Goal: Download file/media

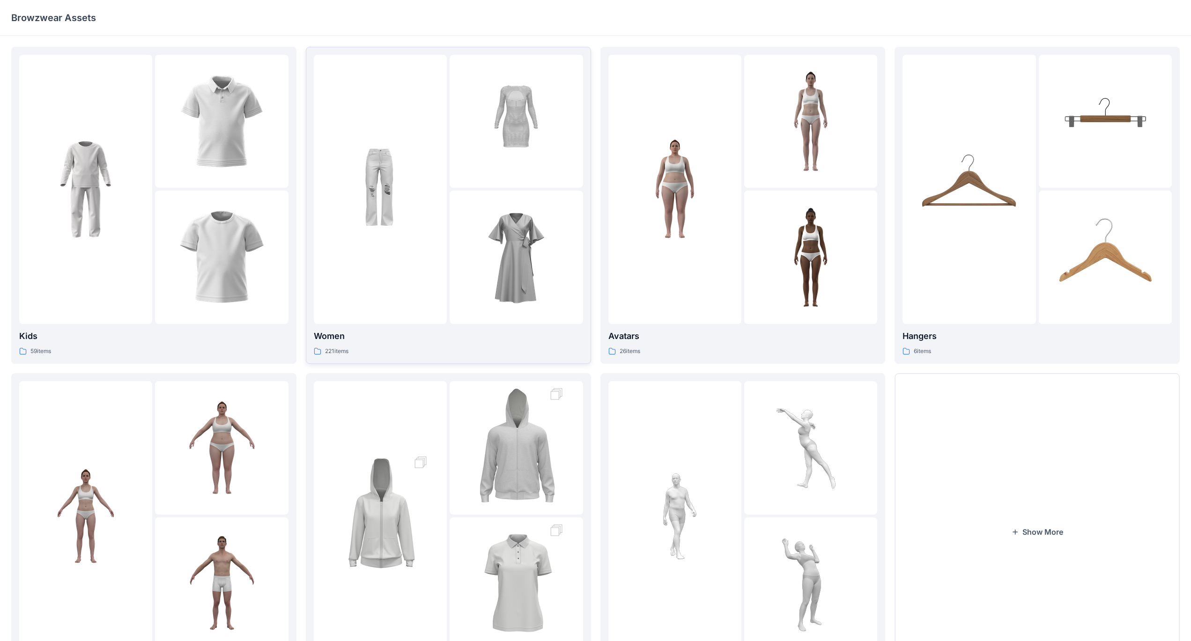
click at [461, 195] on div at bounding box center [515, 257] width 133 height 133
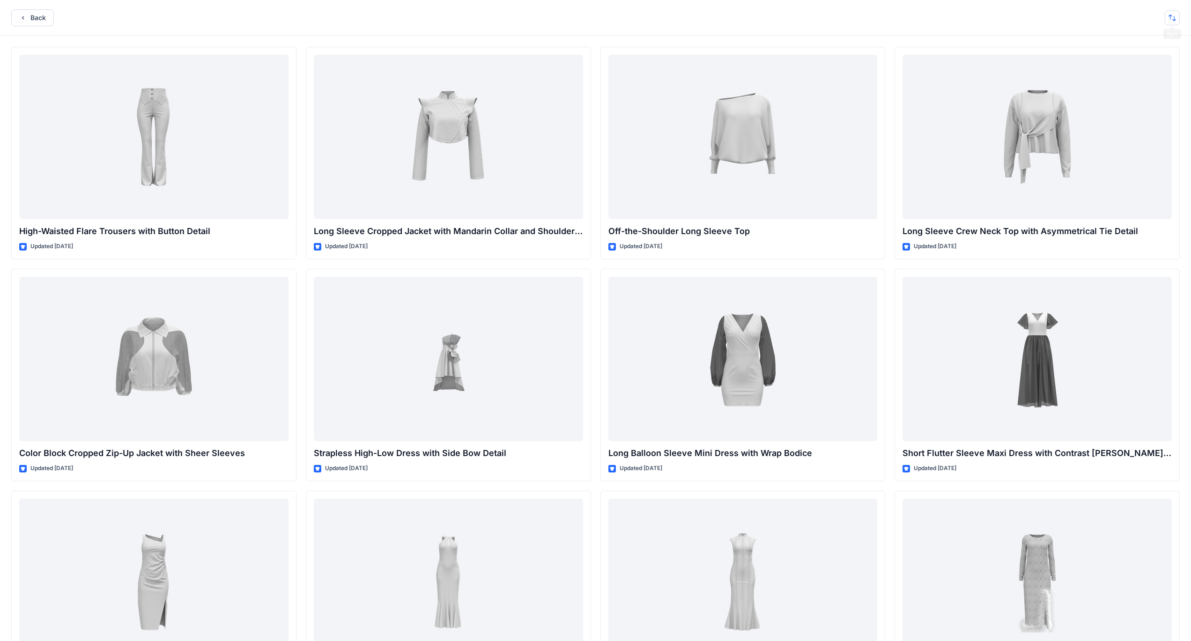
click at [468, 17] on button "button" at bounding box center [1171, 17] width 15 height 15
click at [468, 61] on p "A to Z" at bounding box center [1140, 63] width 59 height 10
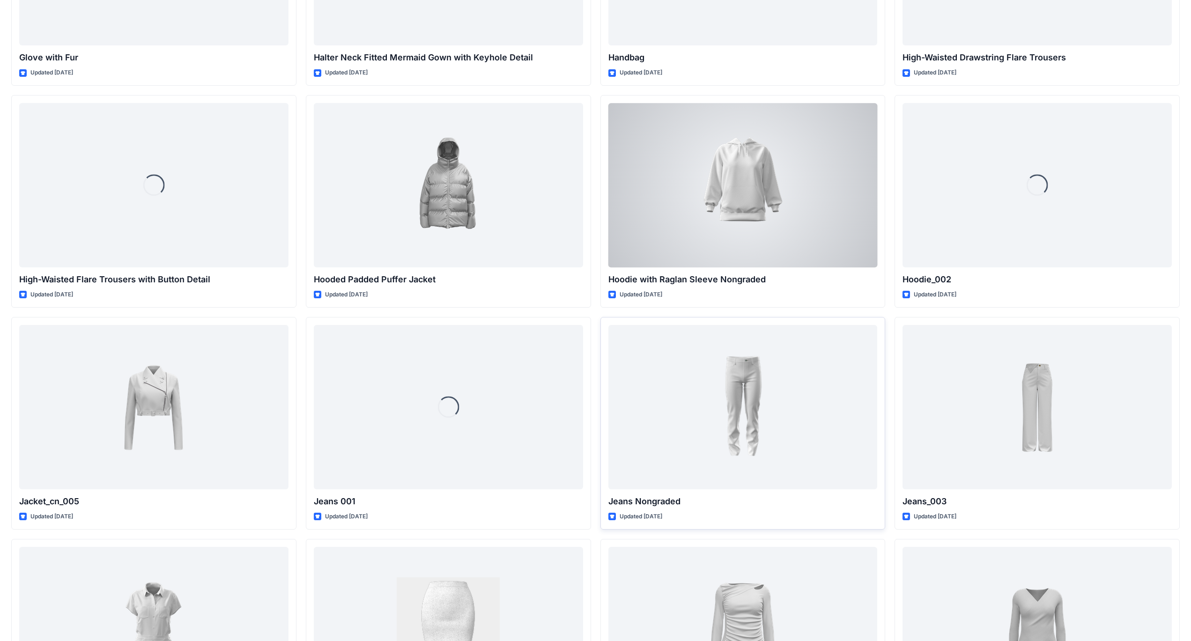
scroll to position [3285, 0]
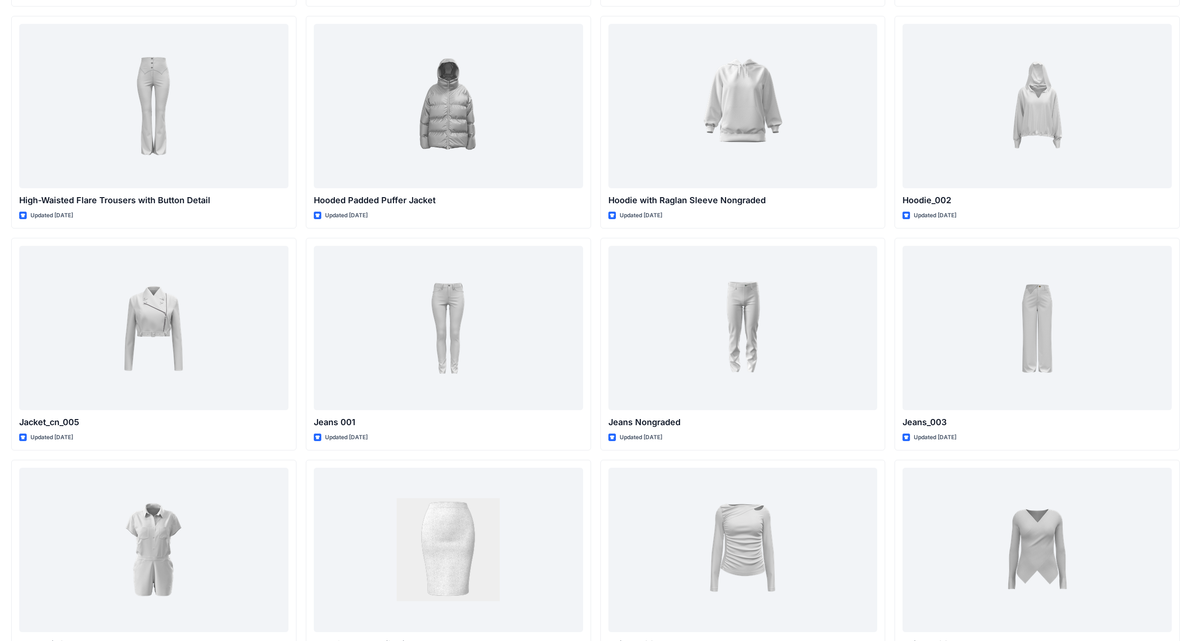
scroll to position [3332, 0]
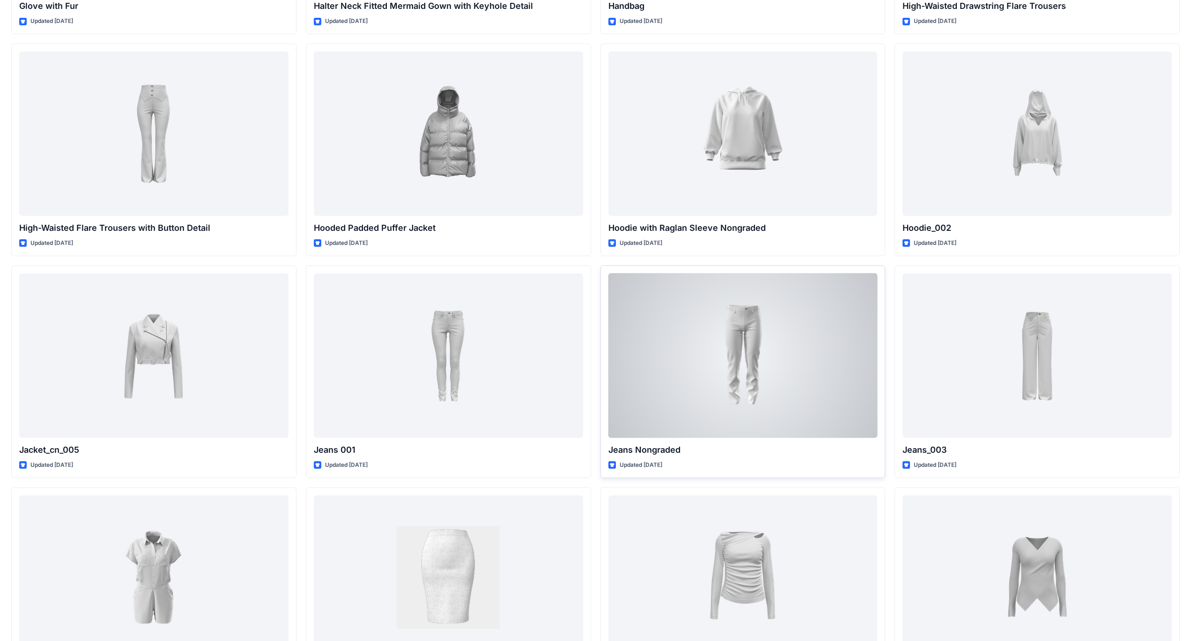
click at [468, 344] on div at bounding box center [742, 355] width 269 height 164
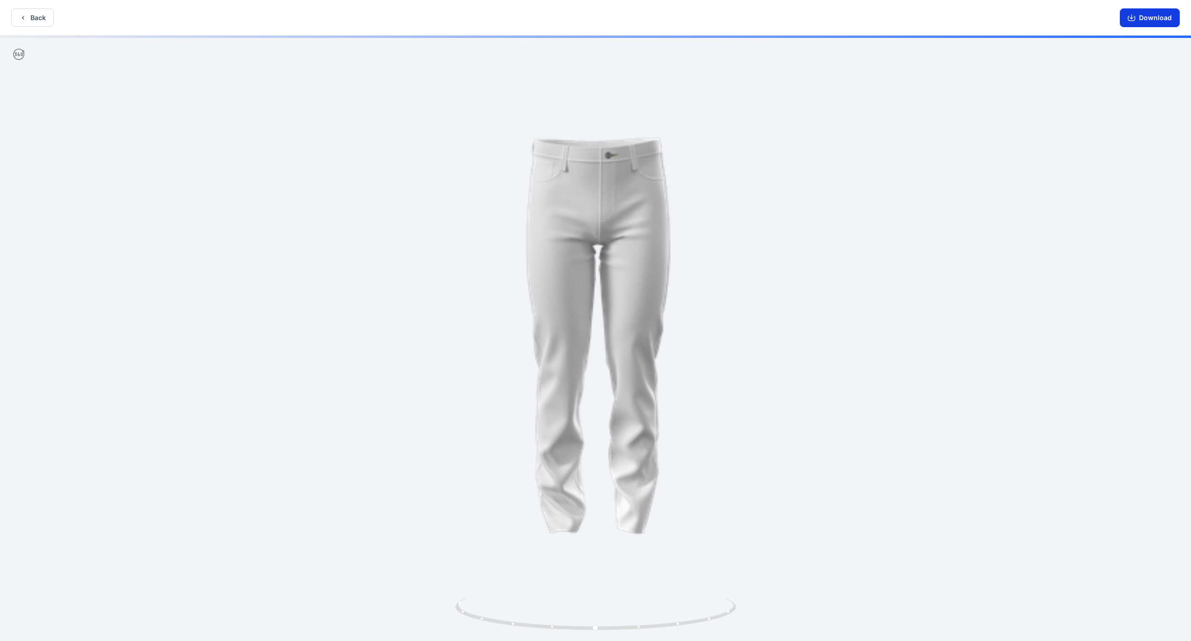
click at [468, 23] on button "Download" at bounding box center [1149, 17] width 60 height 19
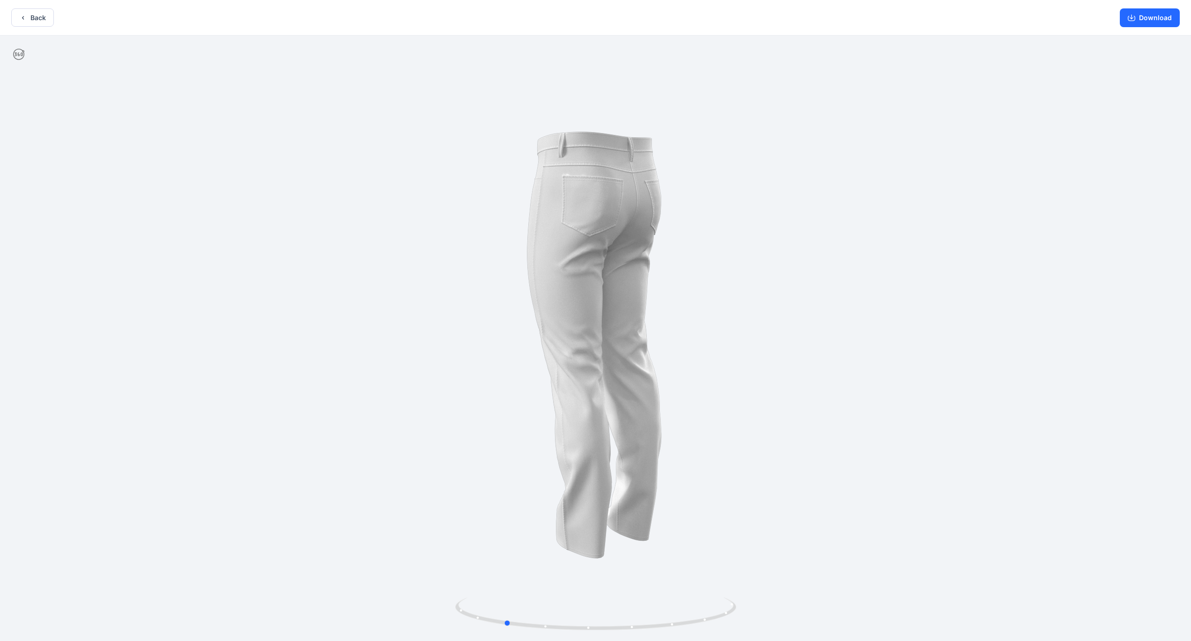
drag, startPoint x: 662, startPoint y: 420, endPoint x: 845, endPoint y: 366, distance: 191.1
click at [468, 366] on div at bounding box center [595, 339] width 1191 height 607
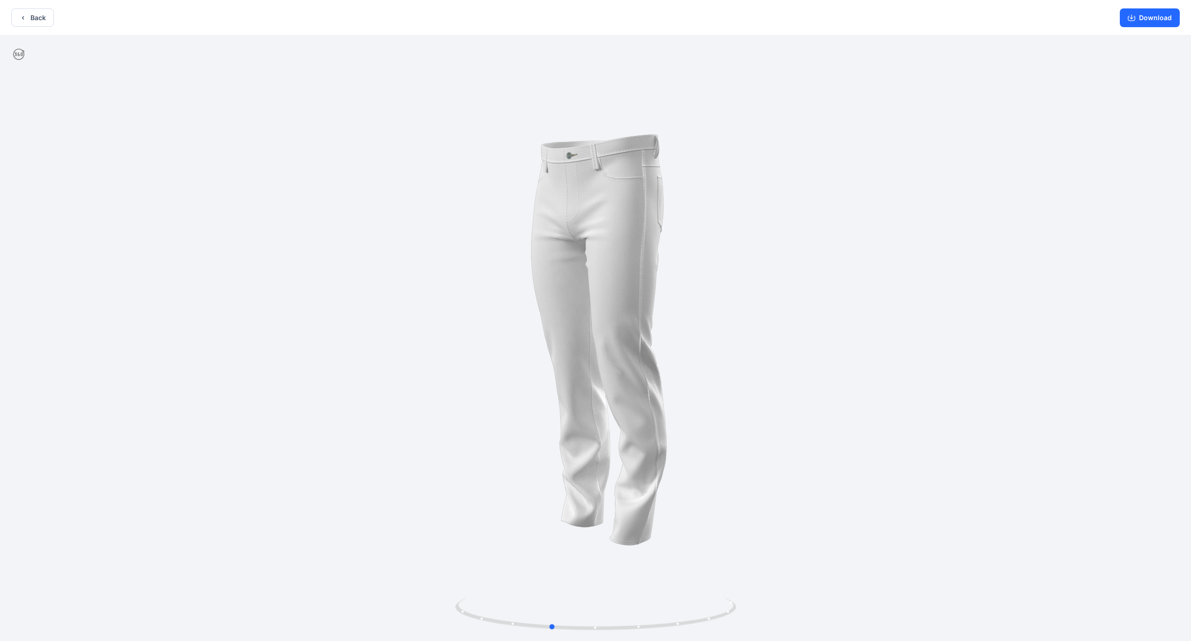
drag, startPoint x: 847, startPoint y: 366, endPoint x: 902, endPoint y: 354, distance: 56.4
click at [468, 354] on div at bounding box center [595, 339] width 1191 height 607
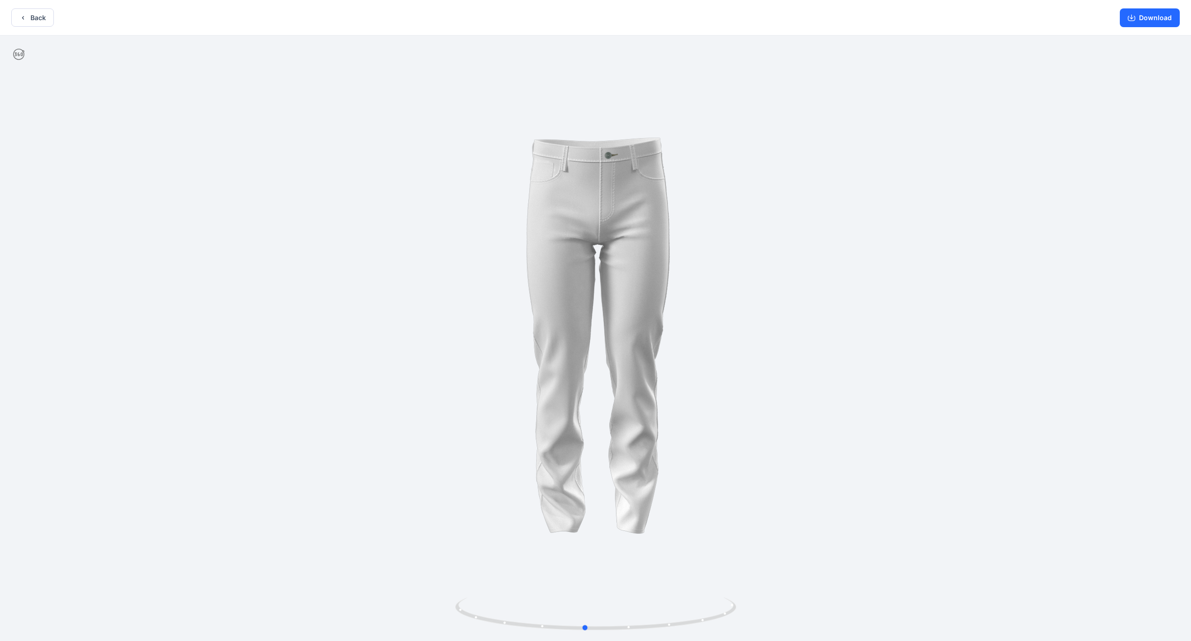
drag, startPoint x: 892, startPoint y: 360, endPoint x: 914, endPoint y: 355, distance: 22.5
click at [468, 351] on div at bounding box center [595, 339] width 1191 height 607
drag, startPoint x: 883, startPoint y: 363, endPoint x: 904, endPoint y: 356, distance: 21.9
click at [468, 356] on div at bounding box center [595, 339] width 1191 height 607
click at [43, 20] on button "Back" at bounding box center [32, 17] width 43 height 18
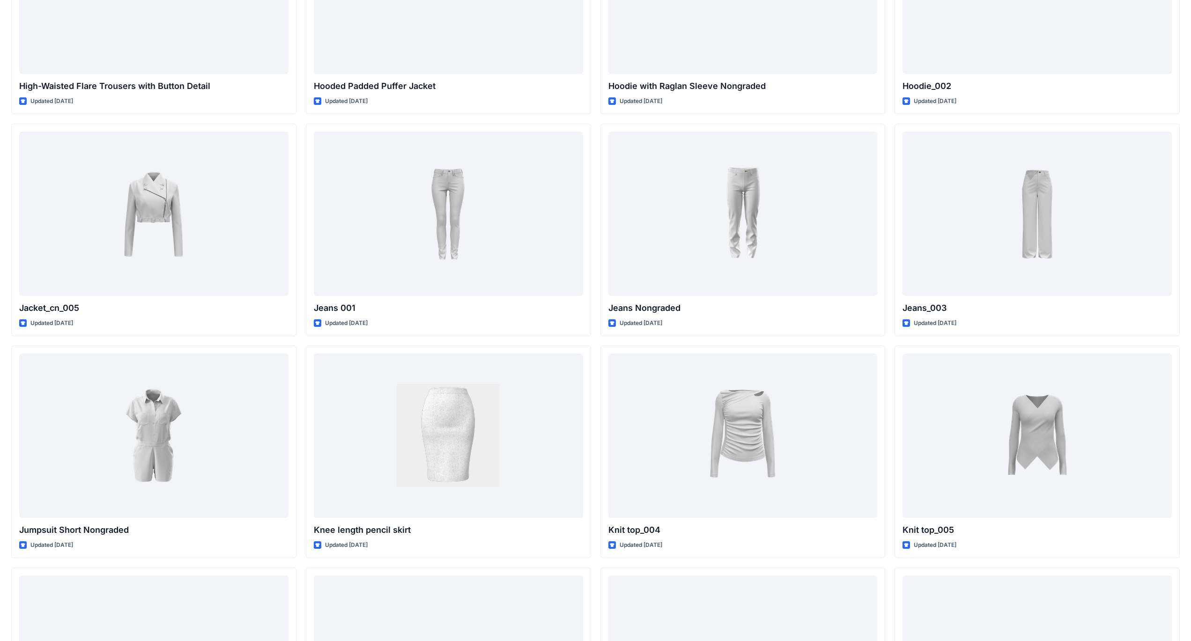
scroll to position [3332, 0]
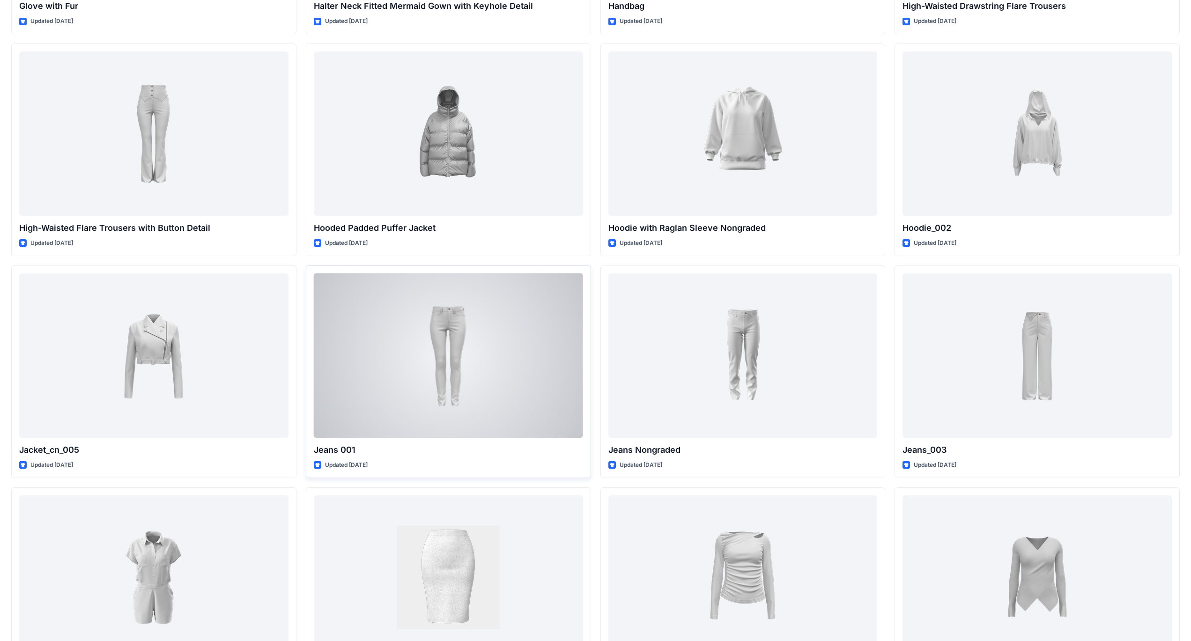
click at [454, 364] on div at bounding box center [448, 355] width 269 height 164
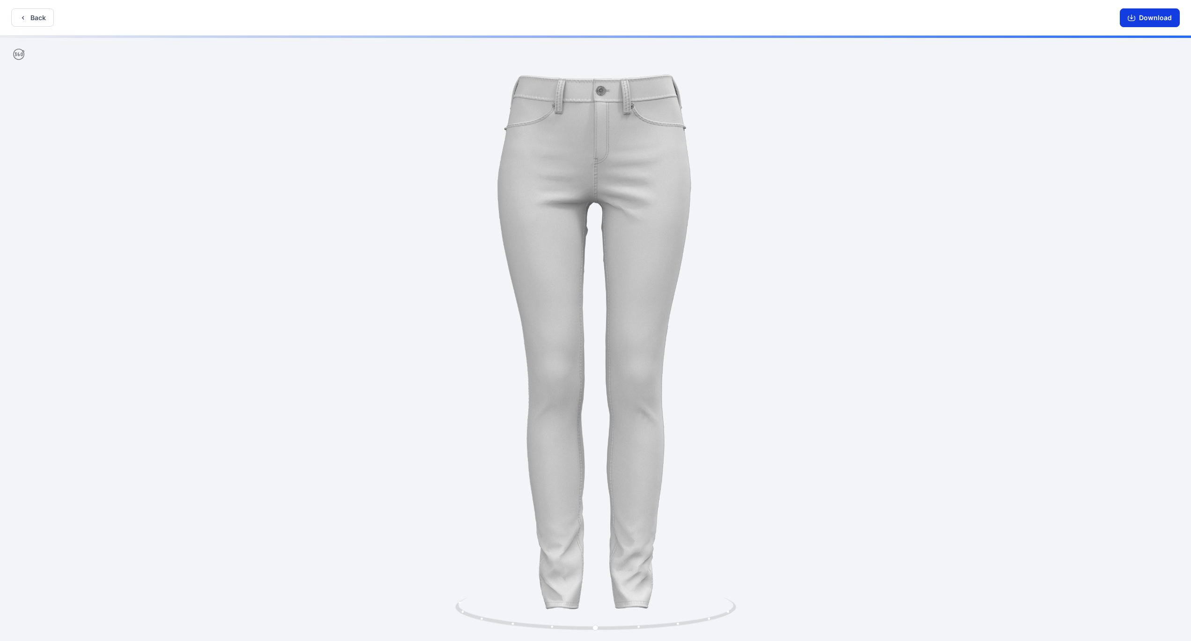
click at [468, 17] on icon "button" at bounding box center [1131, 17] width 4 height 5
